Goal: Information Seeking & Learning: Learn about a topic

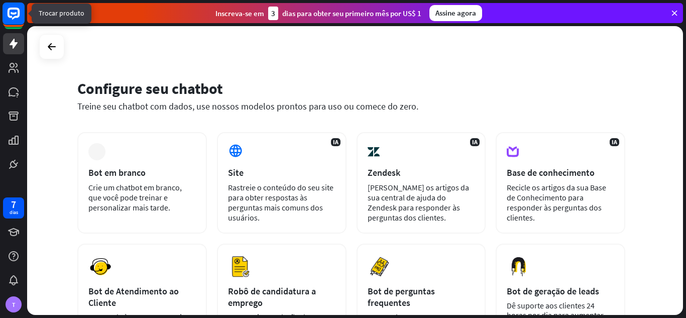
click at [15, 12] on rect at bounding box center [14, 14] width 22 height 22
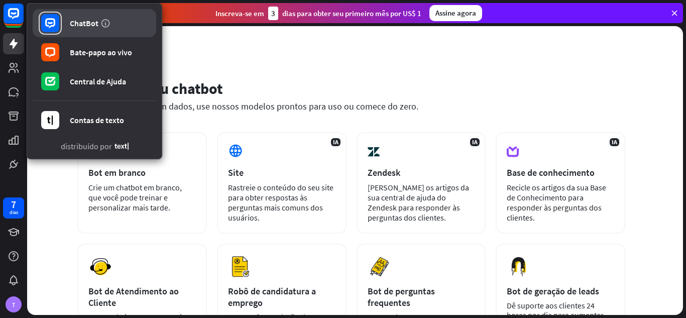
click at [93, 24] on font "ChatBot" at bounding box center [84, 23] width 29 height 10
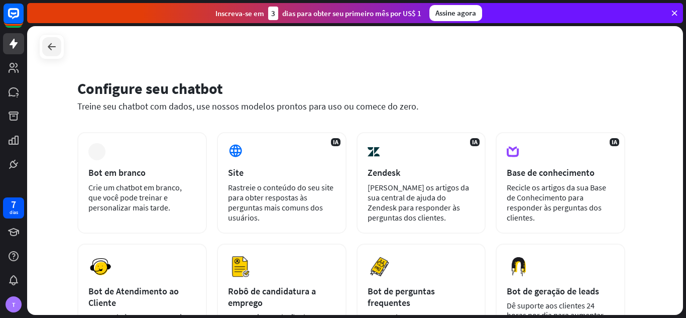
click at [53, 41] on icon at bounding box center [52, 47] width 12 height 12
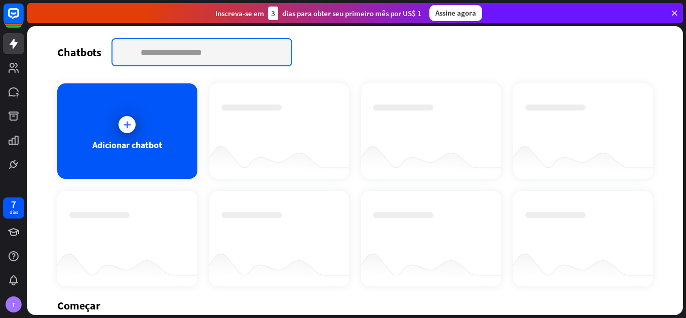
click at [192, 52] on input "text" at bounding box center [202, 52] width 179 height 26
type input "**"
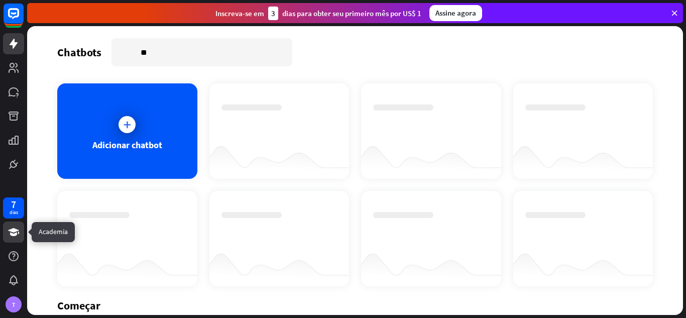
click at [12, 236] on icon at bounding box center [13, 232] width 11 height 8
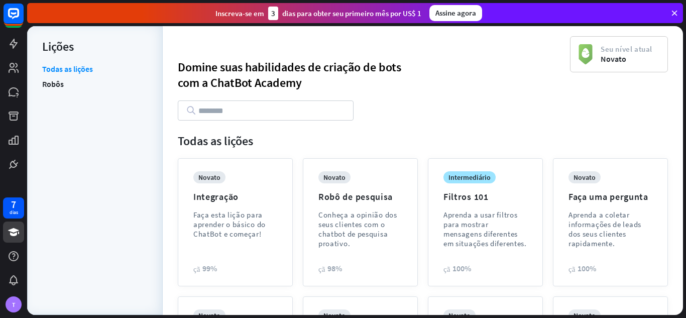
click at [64, 48] on font "Lições" at bounding box center [58, 47] width 32 height 16
click at [16, 42] on icon at bounding box center [14, 44] width 12 height 12
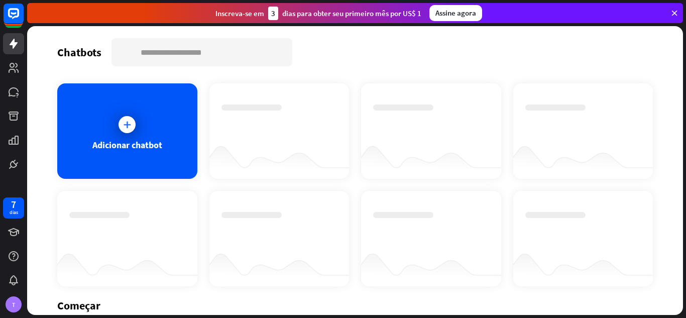
click at [673, 13] on icon at bounding box center [674, 13] width 9 height 9
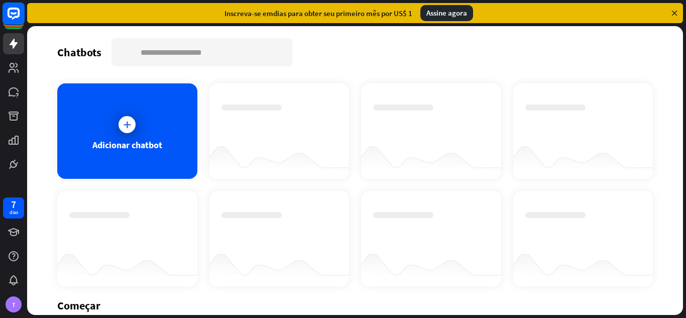
click at [10, 12] on rect at bounding box center [14, 14] width 22 height 22
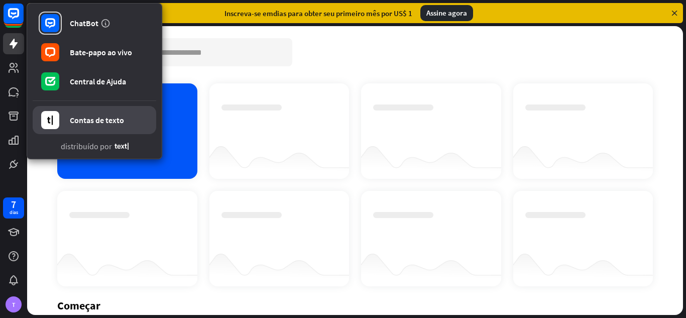
click at [101, 119] on font "Contas de texto" at bounding box center [97, 120] width 54 height 10
